Goal: Register for event/course

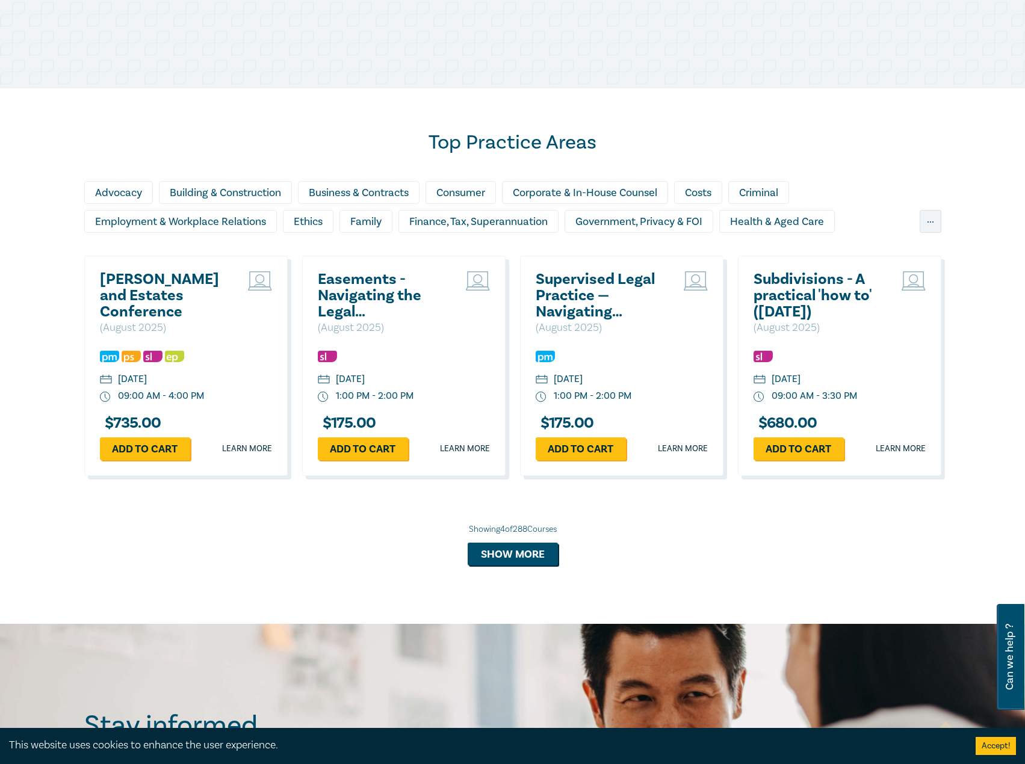
click at [140, 294] on h2 "Wills and Estates Conference" at bounding box center [164, 295] width 129 height 49
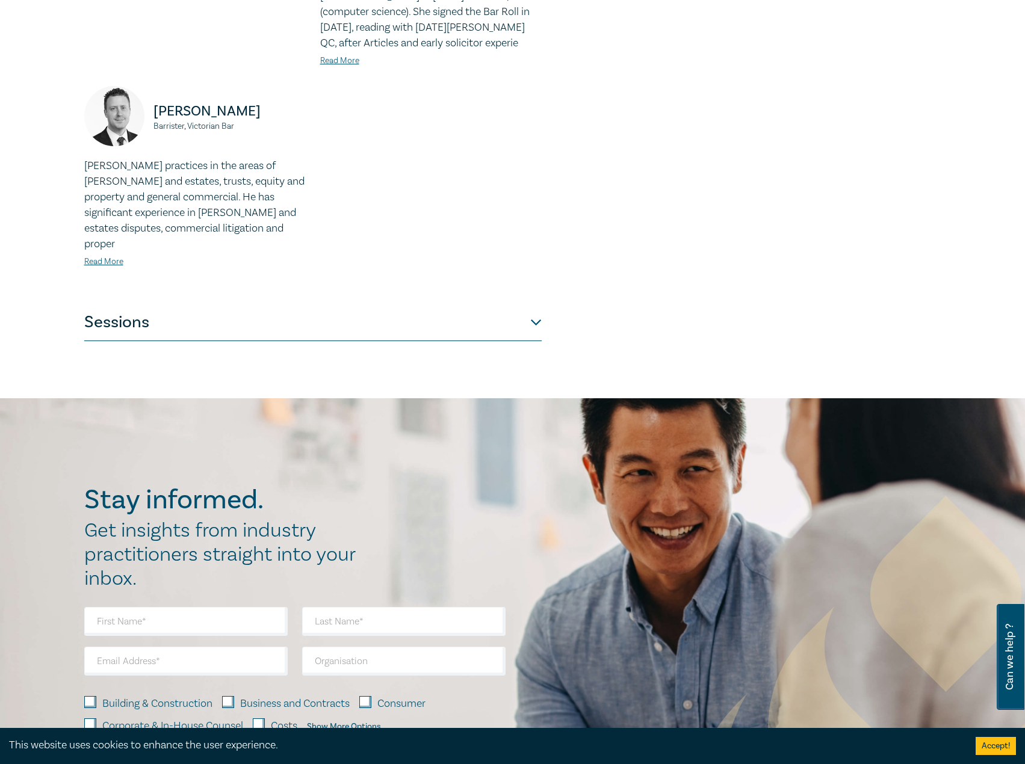
scroll to position [1264, 0]
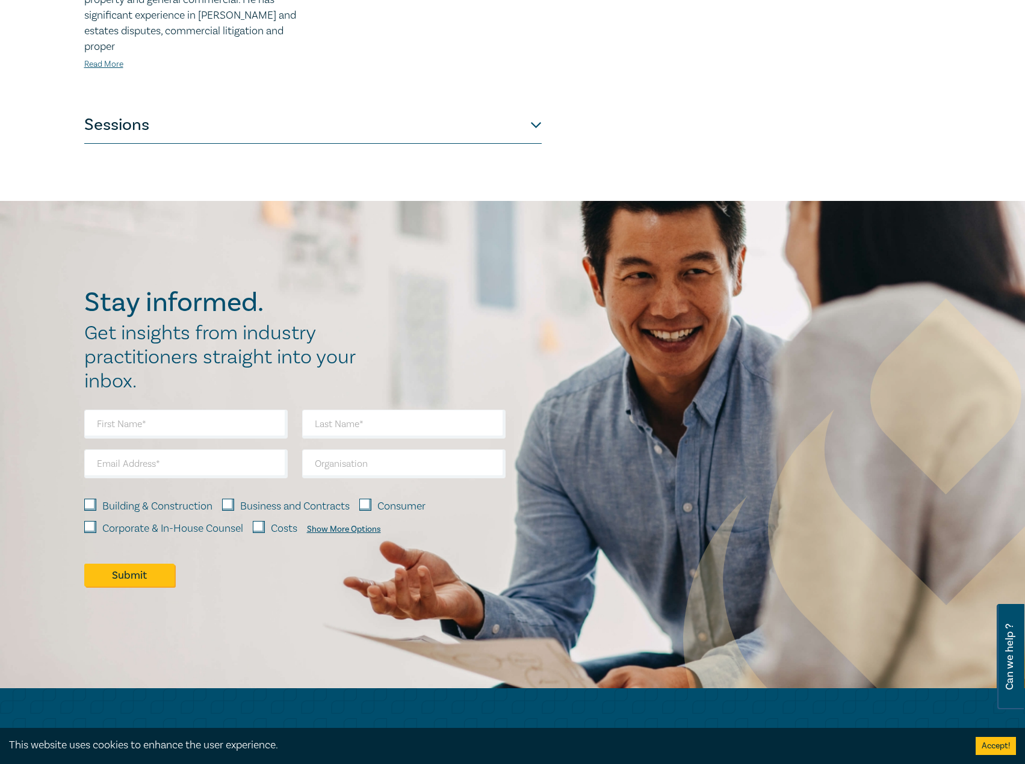
click at [451, 108] on button "Sessions" at bounding box center [312, 126] width 457 height 36
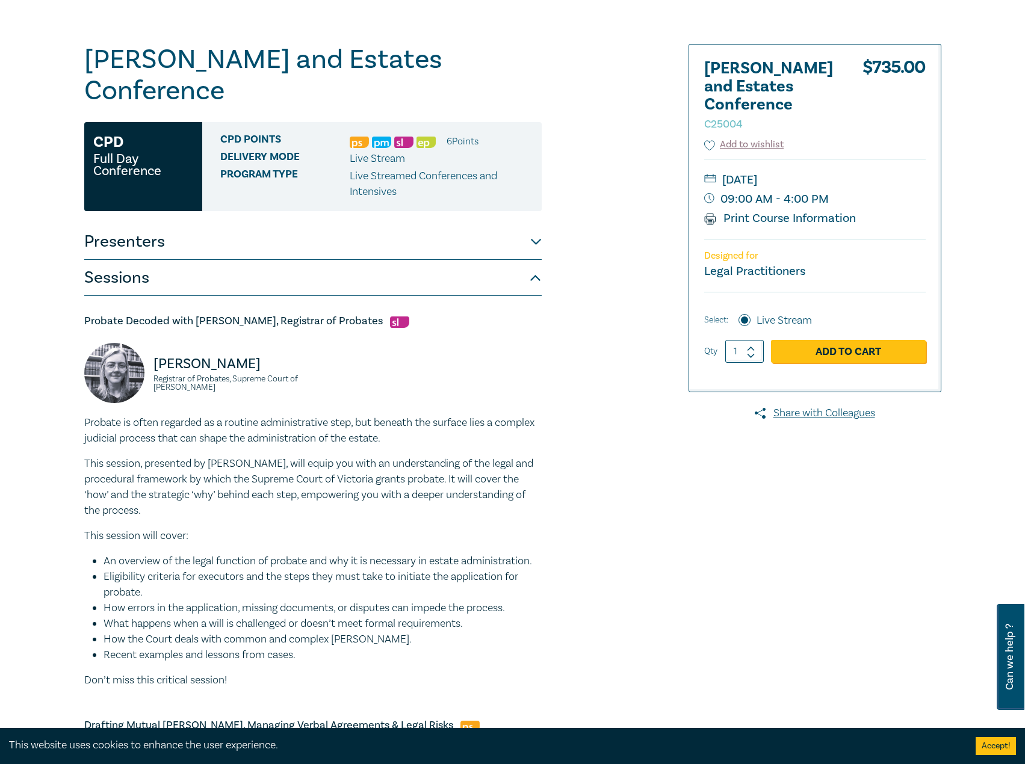
scroll to position [301, 0]
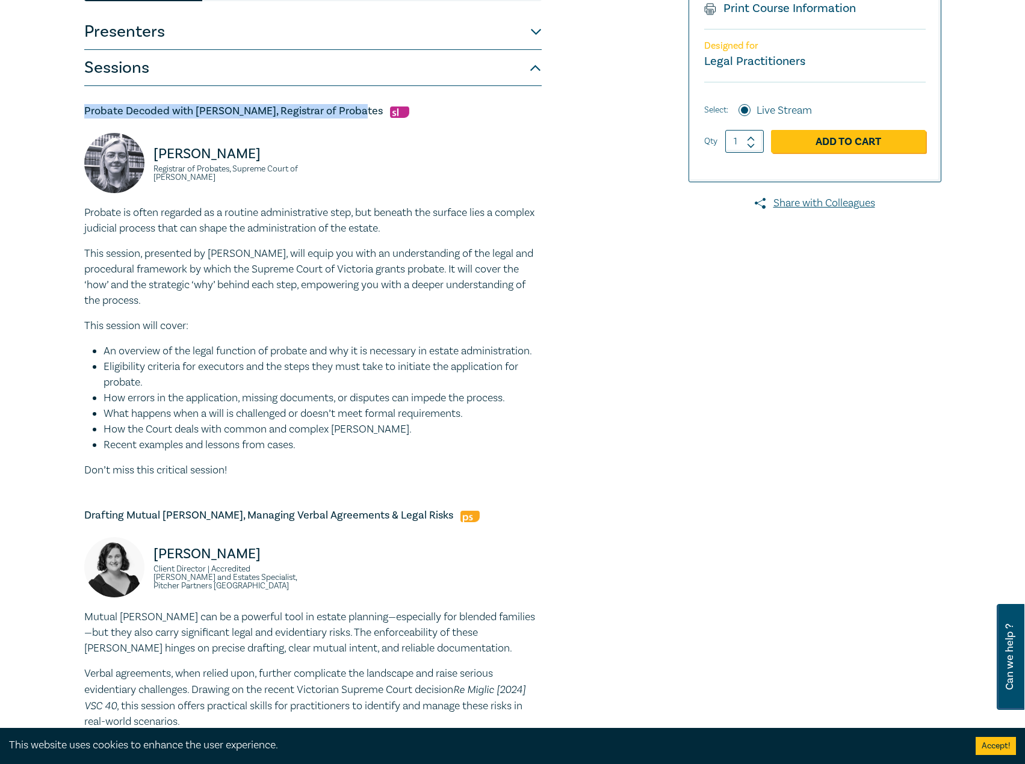
drag, startPoint x: 347, startPoint y: 75, endPoint x: 60, endPoint y: 71, distance: 287.0
copy h5 "Probate Decoded with Kate Price, Registrar of Probates"
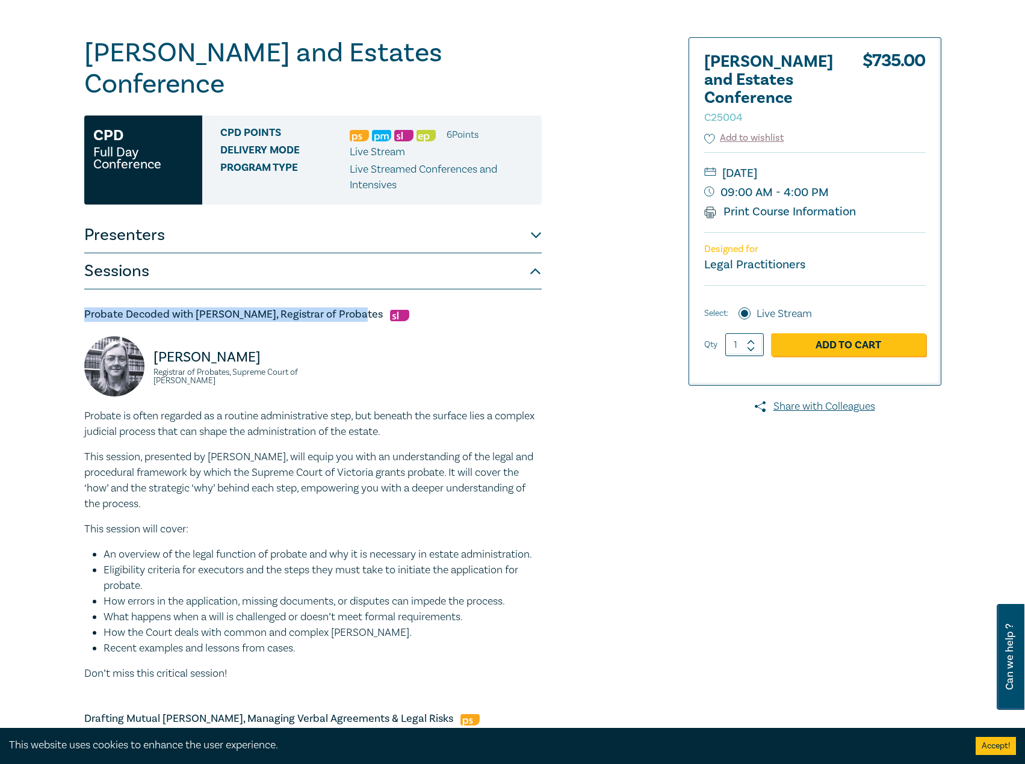
scroll to position [0, 0]
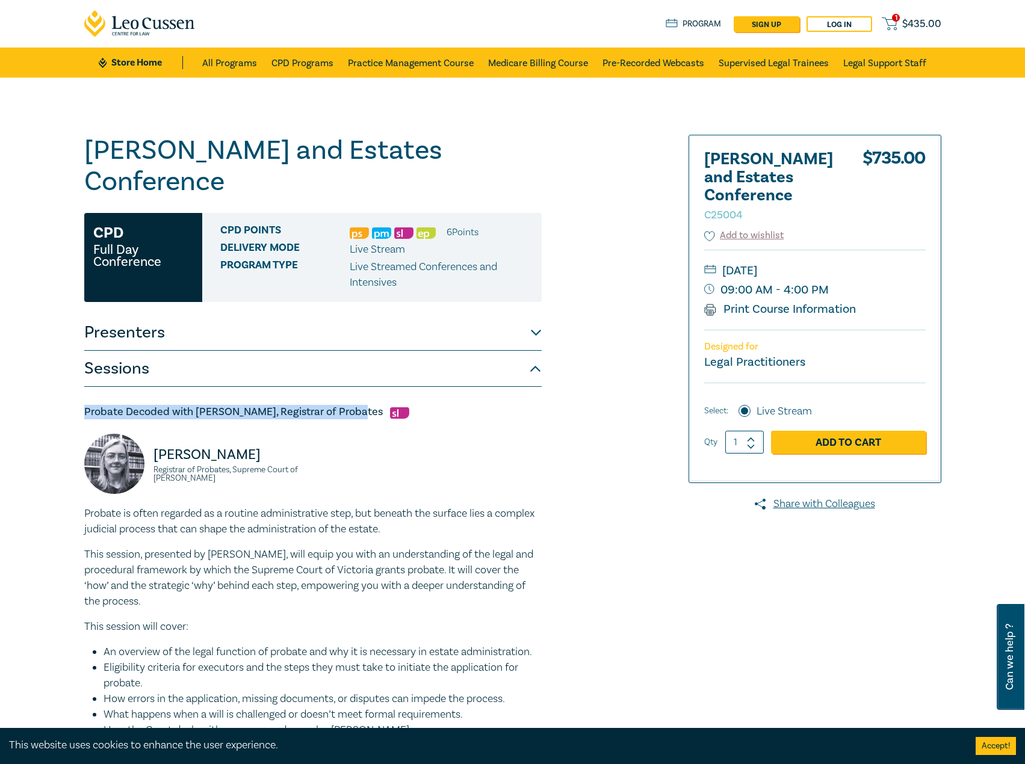
click at [149, 69] on link "Store Home" at bounding box center [141, 62] width 84 height 13
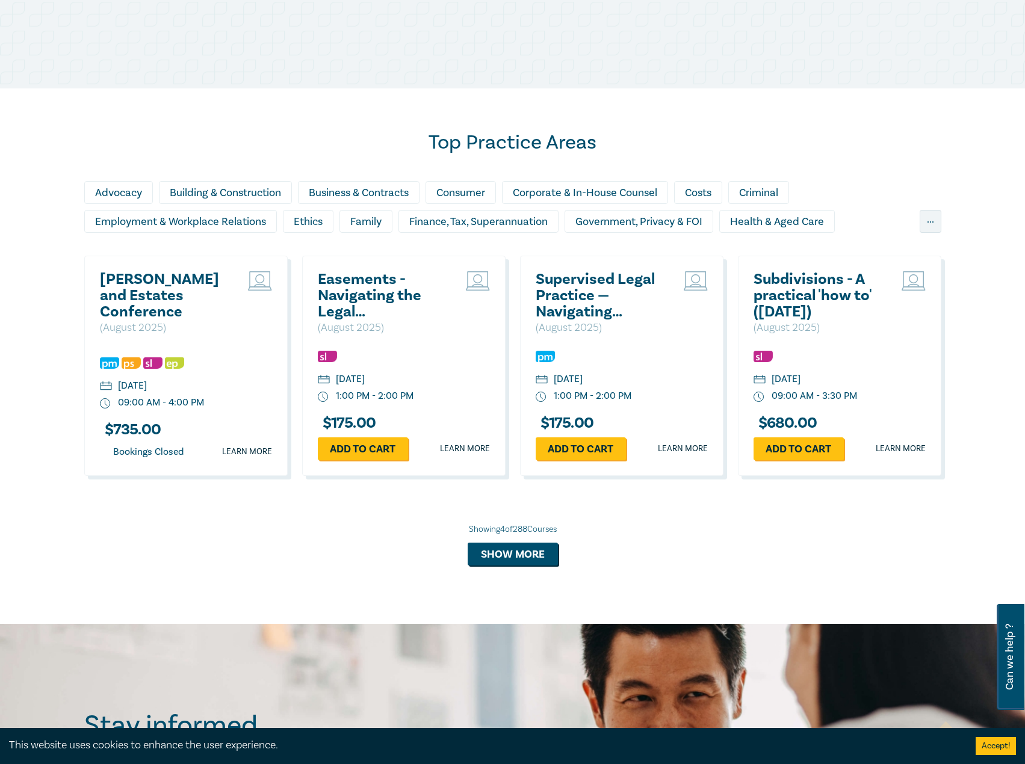
click at [165, 277] on h2 "Wills and Estates Conference" at bounding box center [164, 295] width 129 height 49
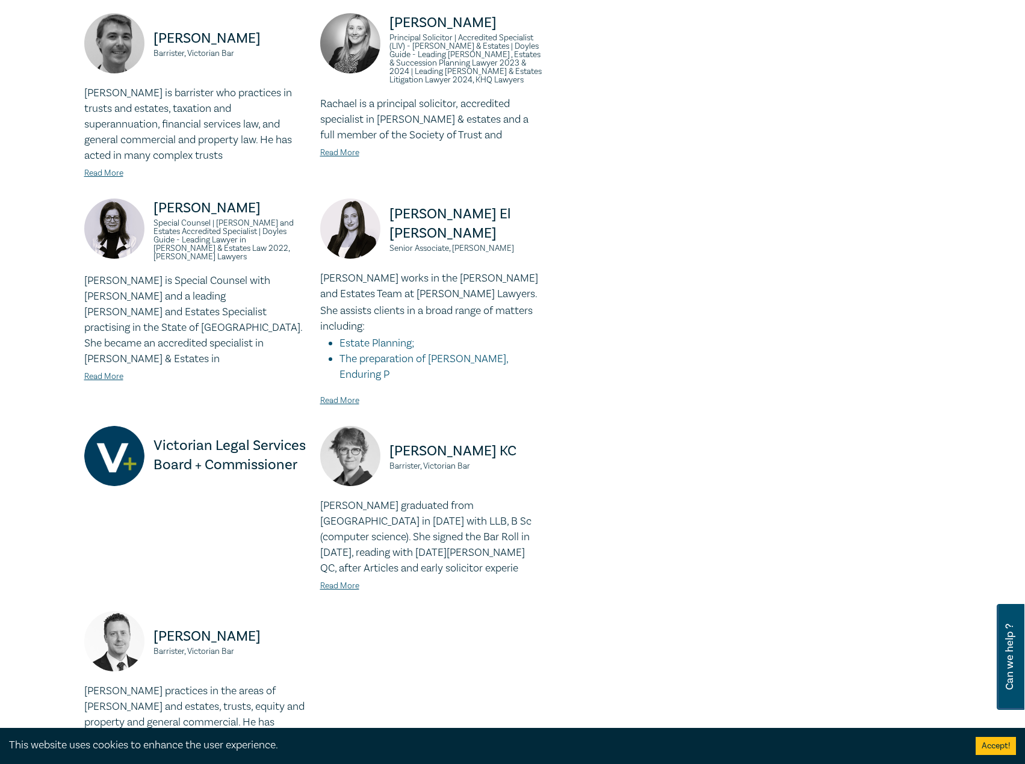
scroll to position [722, 0]
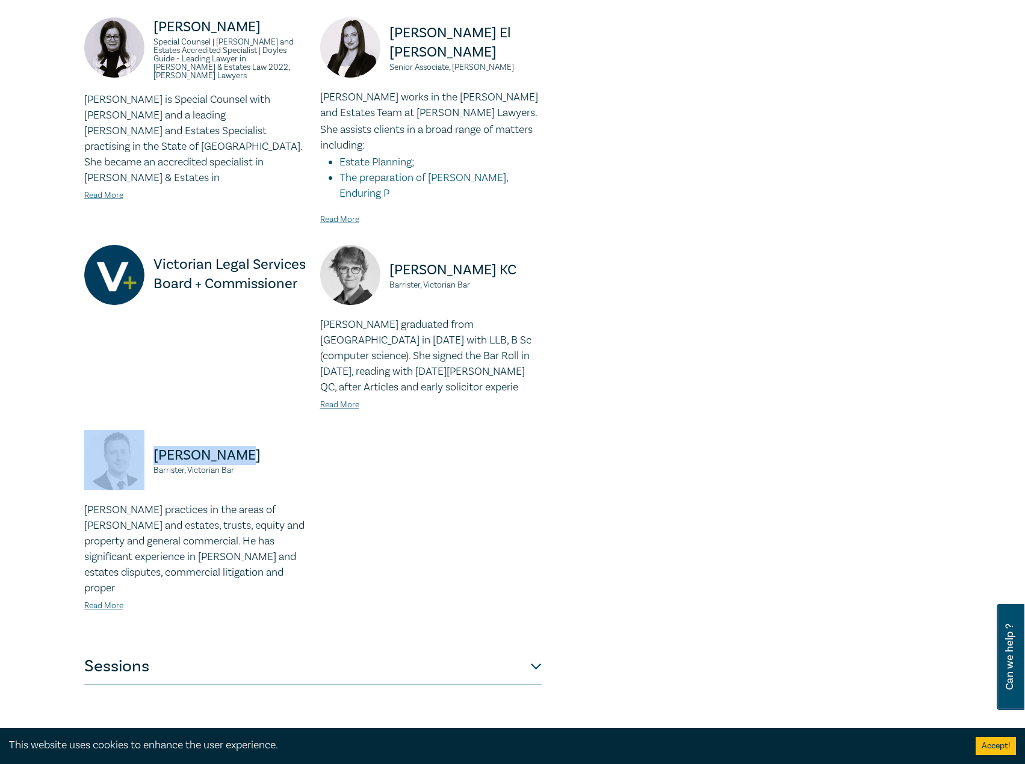
drag, startPoint x: 241, startPoint y: 406, endPoint x: 130, endPoint y: 407, distance: 111.3
click at [130, 430] on div "Justin Rizzi Barrister, Victorian Bar" at bounding box center [194, 466] width 221 height 72
copy div "Justin Rizzi"
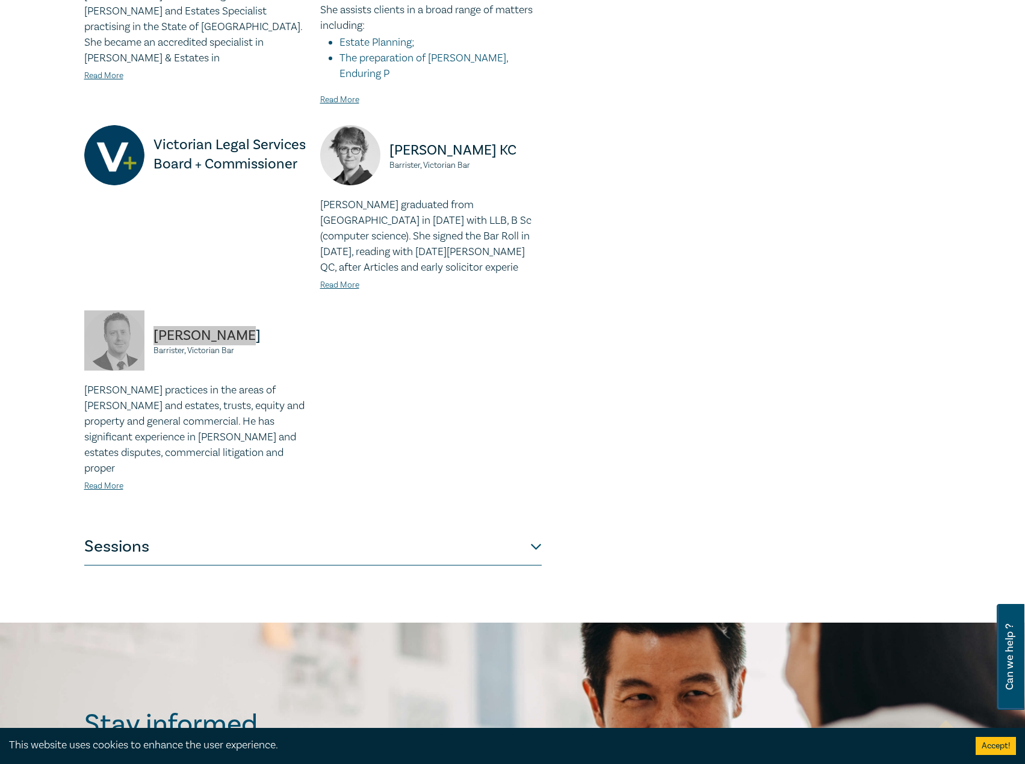
scroll to position [842, 0]
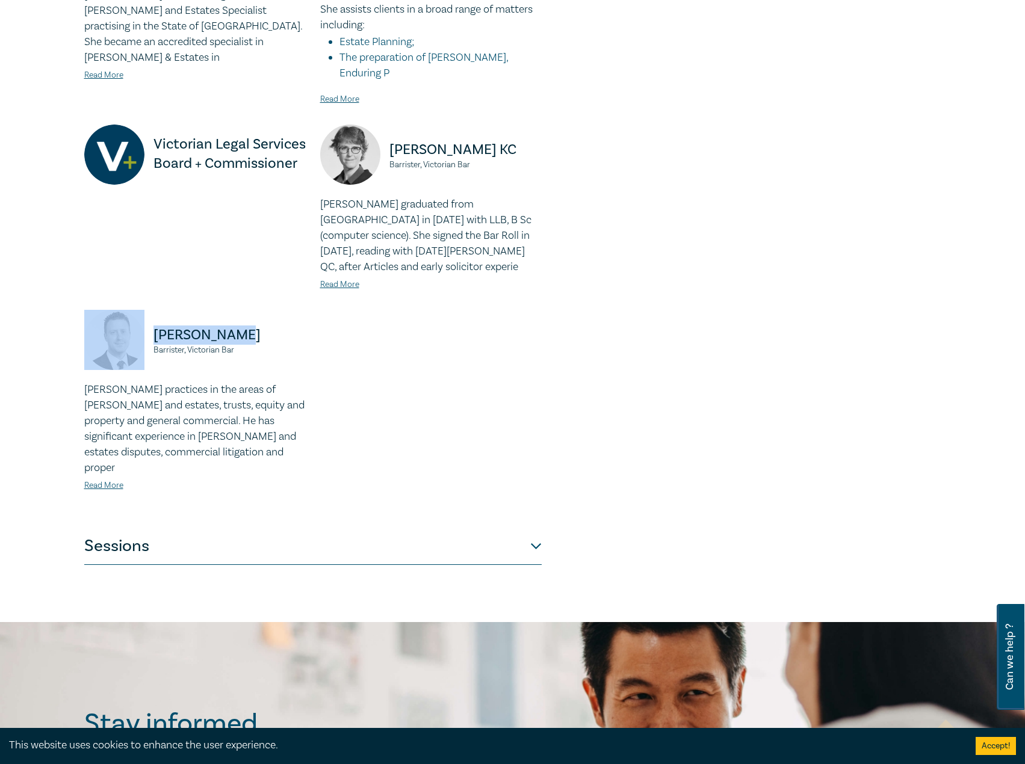
click at [388, 529] on button "Sessions" at bounding box center [312, 547] width 457 height 36
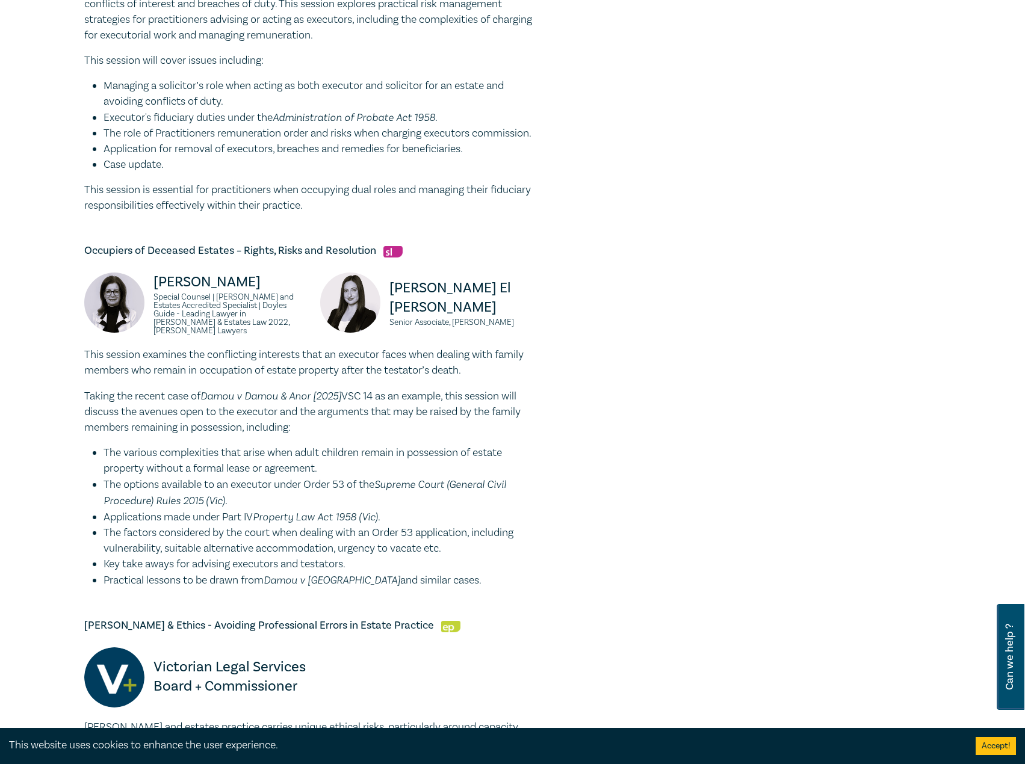
scroll to position [1805, 0]
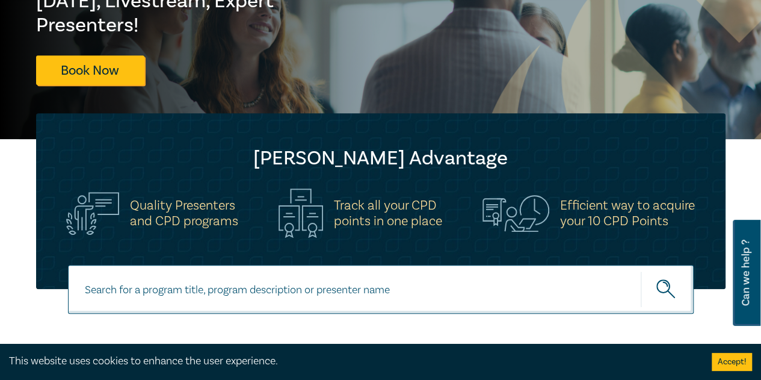
scroll to position [120, 0]
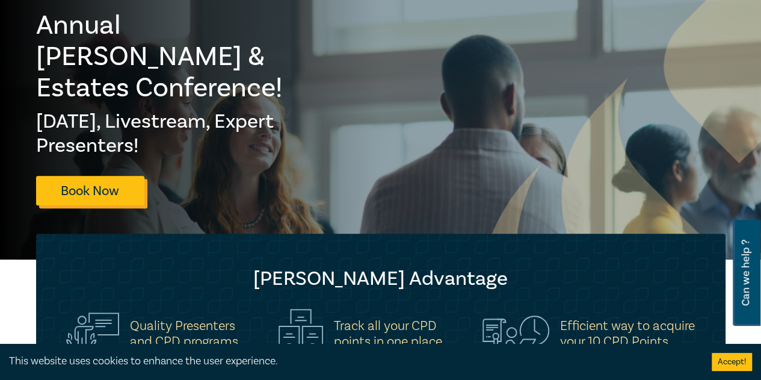
click at [99, 176] on link "Book Now" at bounding box center [90, 190] width 108 height 29
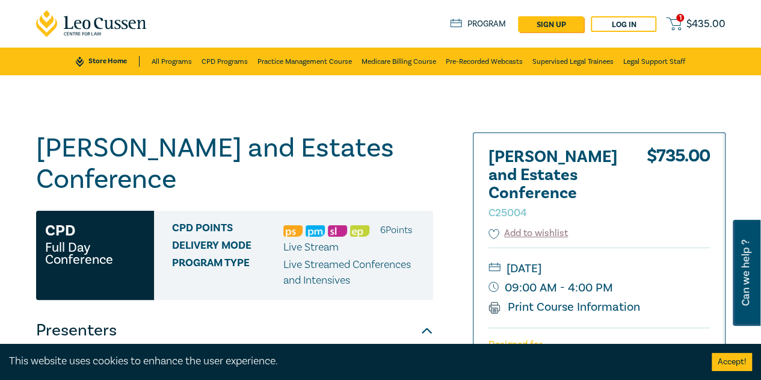
click at [99, 60] on link "Store Home" at bounding box center [107, 61] width 63 height 11
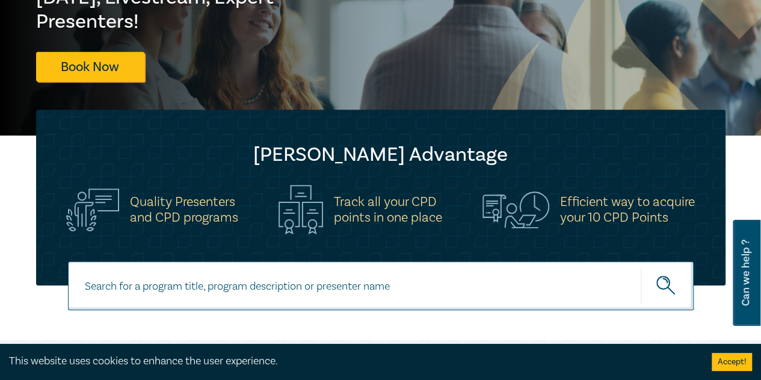
scroll to position [181, 0]
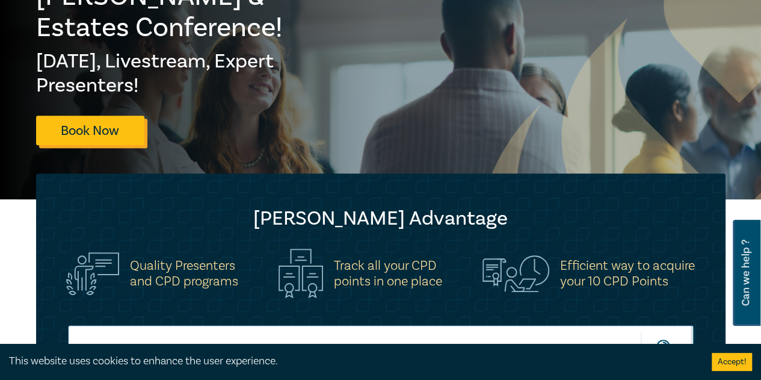
click at [118, 116] on link "Book Now" at bounding box center [90, 130] width 108 height 29
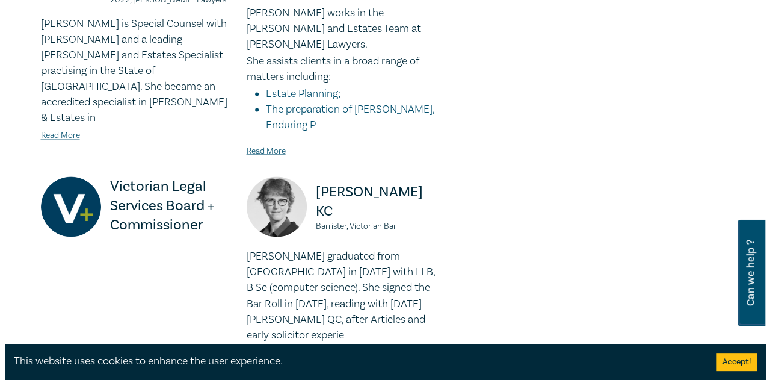
scroll to position [903, 0]
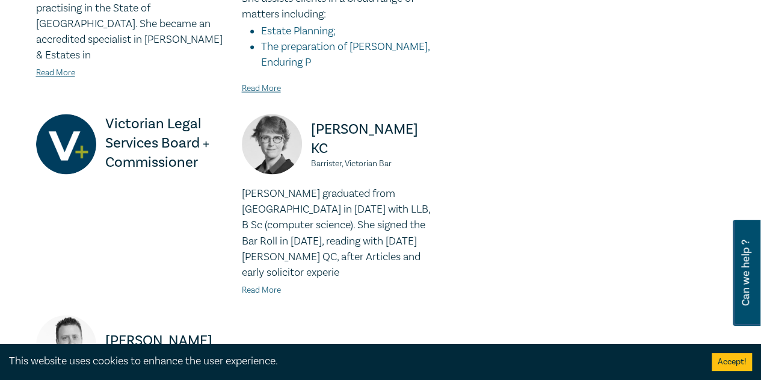
click at [259, 284] on link "Read More" at bounding box center [261, 289] width 39 height 11
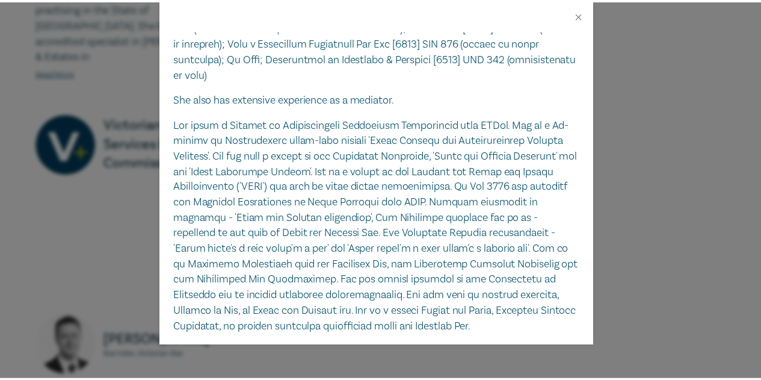
scroll to position [359, 0]
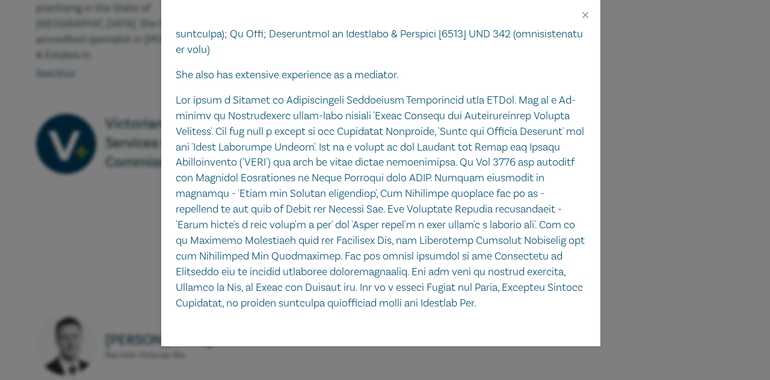
click at [638, 156] on div "Carolyn Sparke KC Barrister, Victorian Bar Carolyn Sparke graduated from Melbou…" at bounding box center [385, 190] width 770 height 380
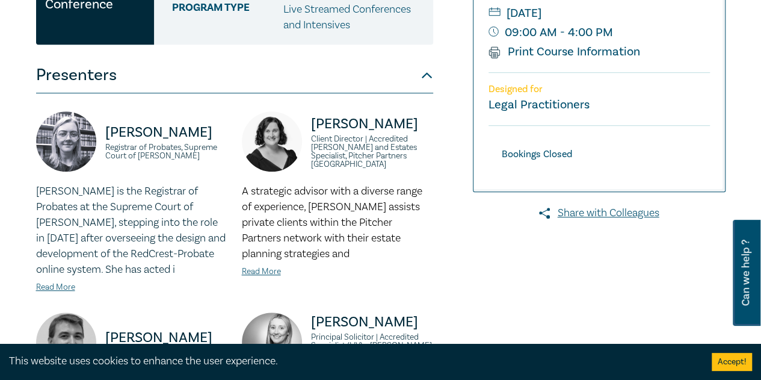
scroll to position [241, 0]
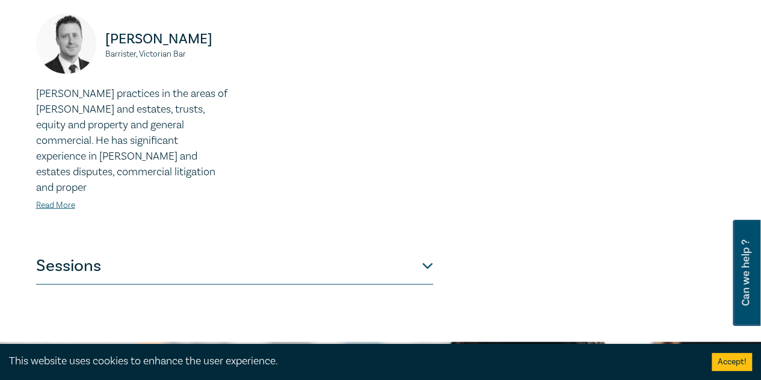
click at [314, 249] on button "Sessions" at bounding box center [234, 267] width 397 height 36
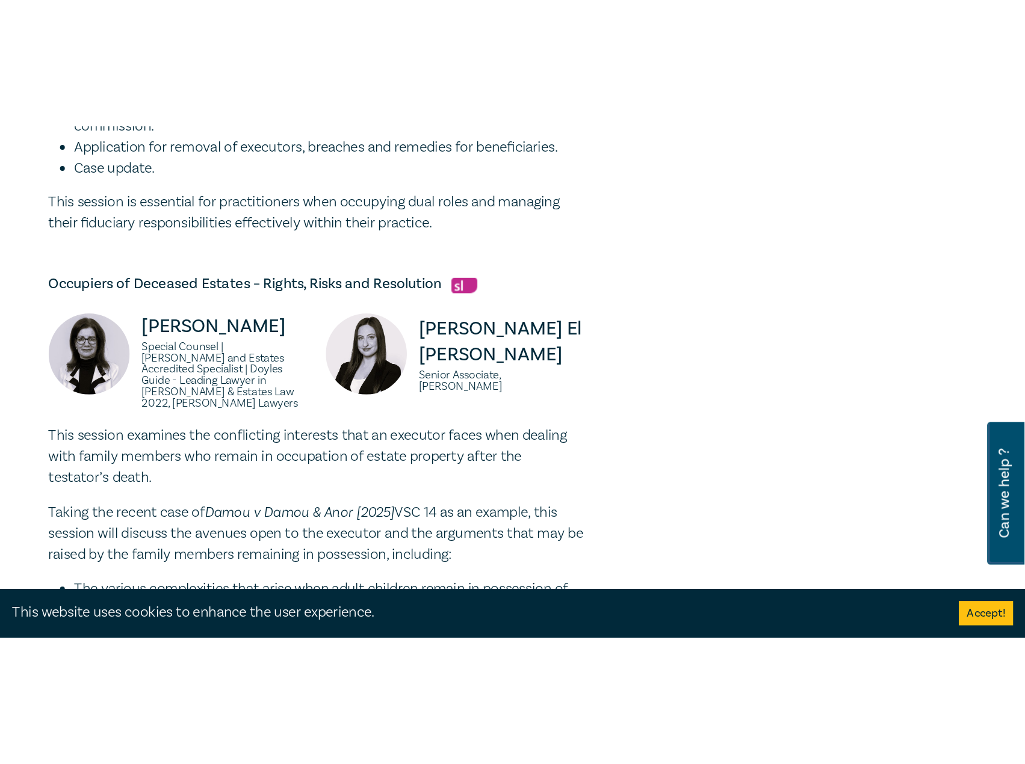
scroll to position [2023, 0]
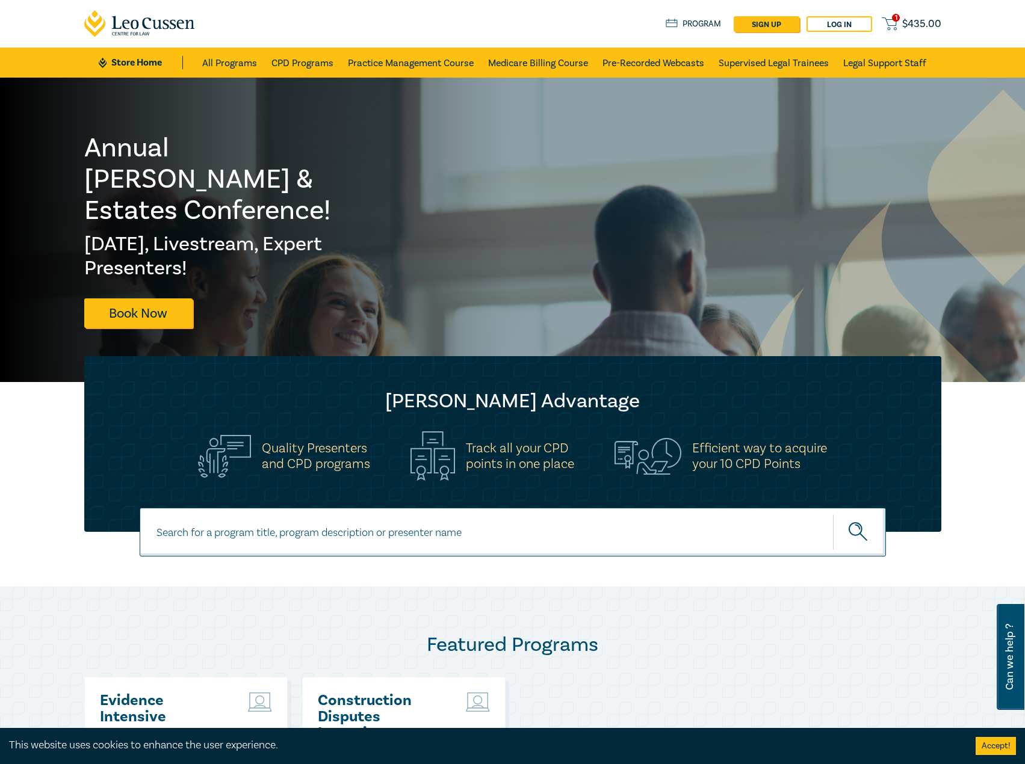
click at [418, 556] on input at bounding box center [513, 532] width 746 height 49
type input "i25062"
click at [833, 514] on button "submit" at bounding box center [859, 532] width 53 height 37
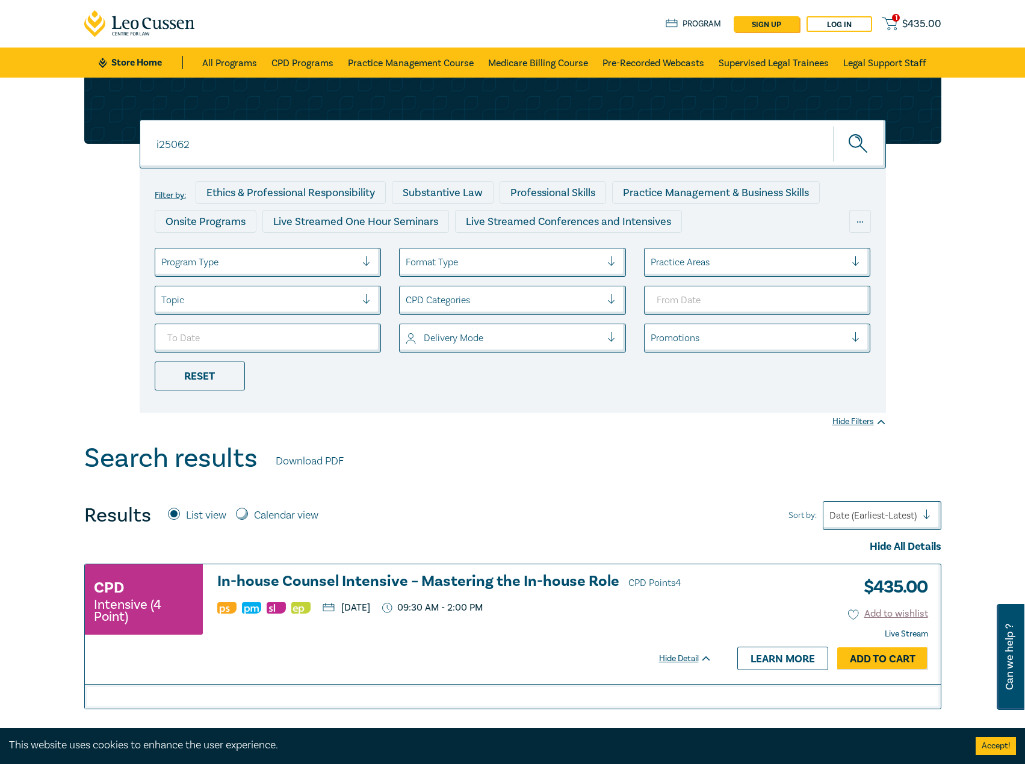
click at [380, 593] on div "CPD Intensive (4 Point) In-house Counsel Intensive – Mastering the In-house Rol…" at bounding box center [398, 604] width 627 height 63
click at [389, 584] on h3 "In-house Counsel Intensive – Mastering the In-house Role CPD Points 4" at bounding box center [464, 582] width 495 height 18
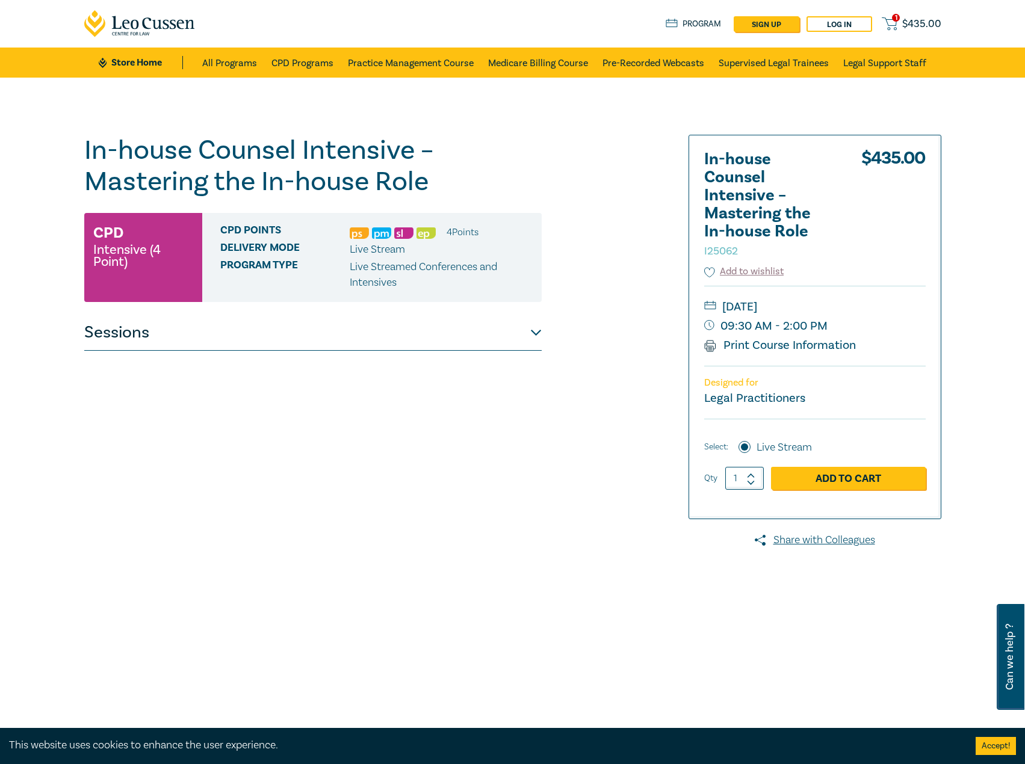
click at [482, 332] on button "Sessions" at bounding box center [312, 333] width 457 height 36
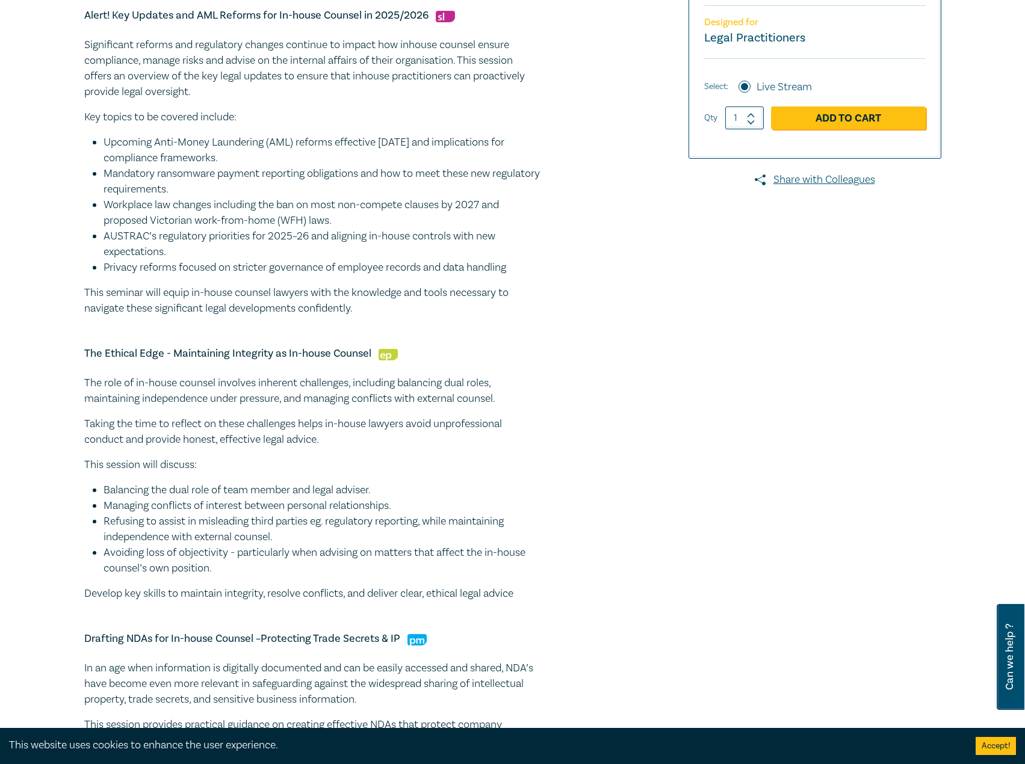
scroll to position [241, 0]
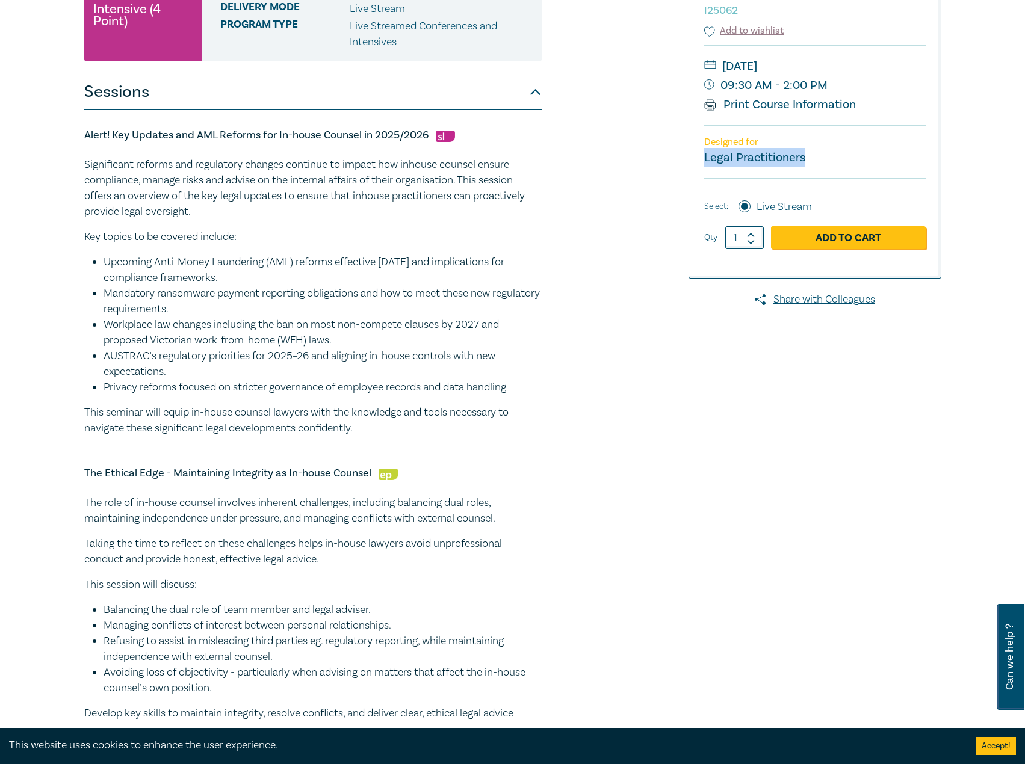
drag, startPoint x: 826, startPoint y: 152, endPoint x: 700, endPoint y: 160, distance: 126.0
click at [700, 160] on div "In-house Counsel Intensive – Mastering the In-house Role I25062 $ 435.00 Add to…" at bounding box center [815, 86] width 252 height 383
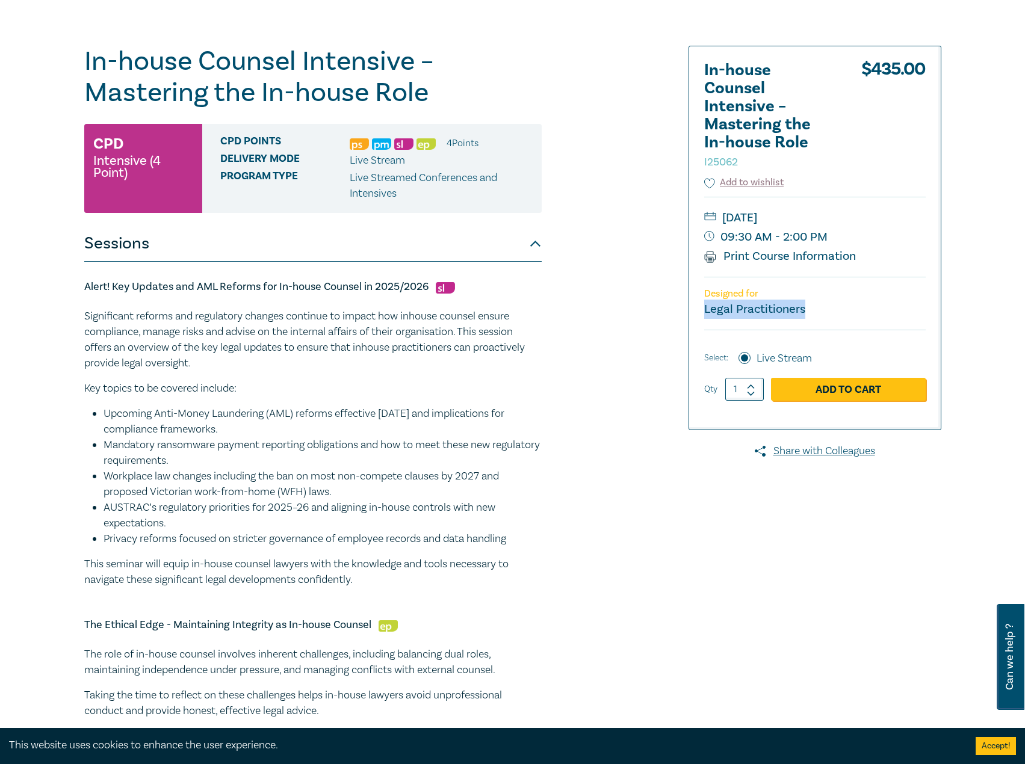
scroll to position [60, 0]
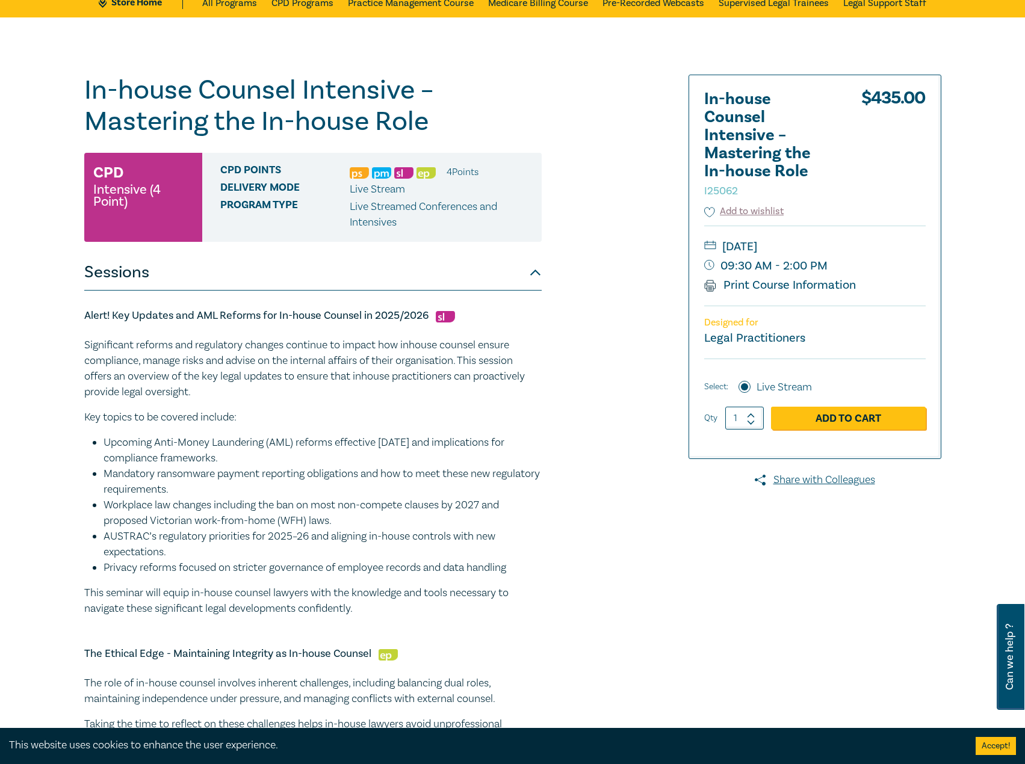
click at [401, 587] on p "This seminar will equip in-house counsel lawyers with the knowledge and tools n…" at bounding box center [312, 600] width 457 height 31
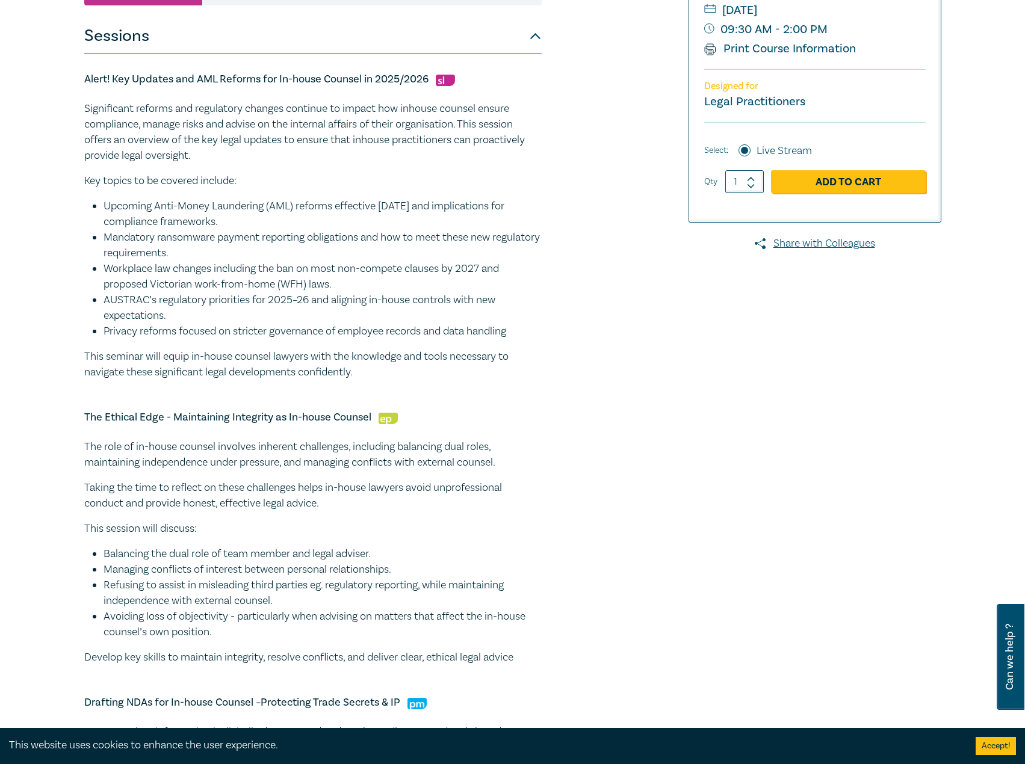
scroll to position [0, 0]
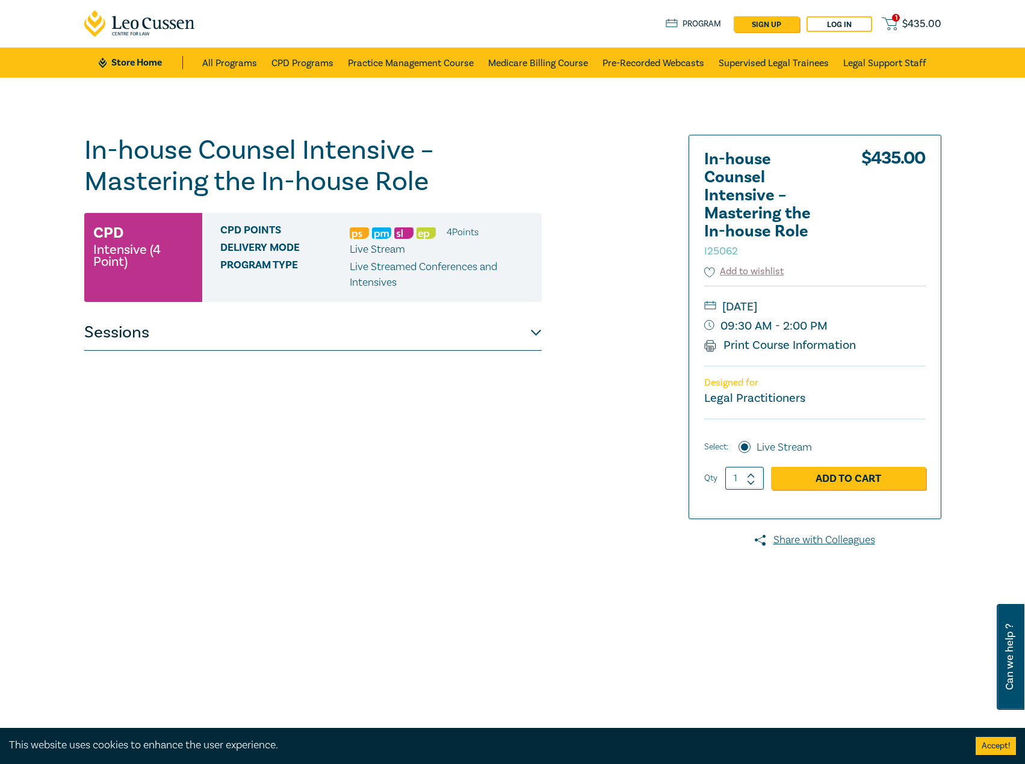
click at [478, 351] on div "In-house Counsel Intensive – Mastering the In-house Role I25062 CPD Intensive (…" at bounding box center [312, 436] width 457 height 602
click at [501, 335] on button "Sessions" at bounding box center [312, 333] width 457 height 36
